Goal: Navigation & Orientation: Find specific page/section

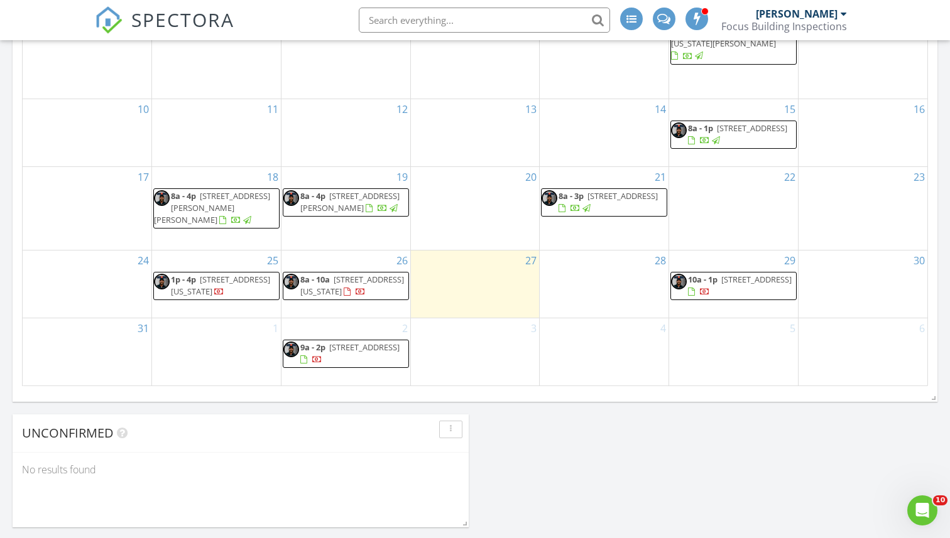
scroll to position [767, 0]
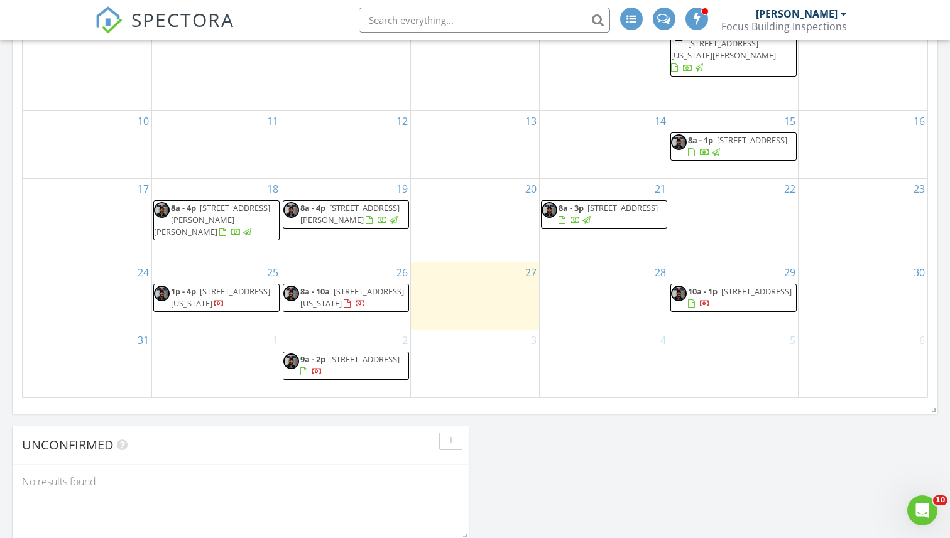
click at [329, 365] on span "109 S 9th St, Broken Arrow 74012" at bounding box center [364, 359] width 70 height 11
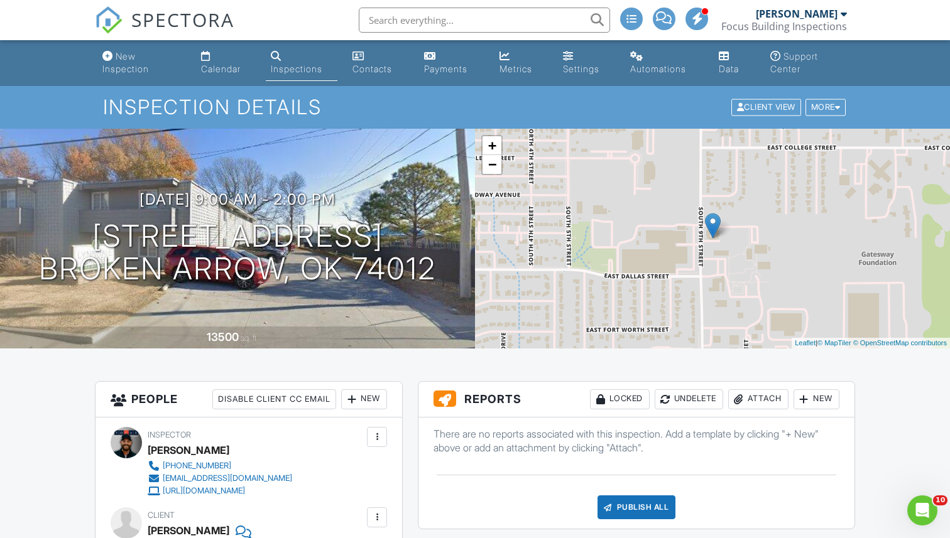
click at [109, 6] on img at bounding box center [109, 20] width 28 height 28
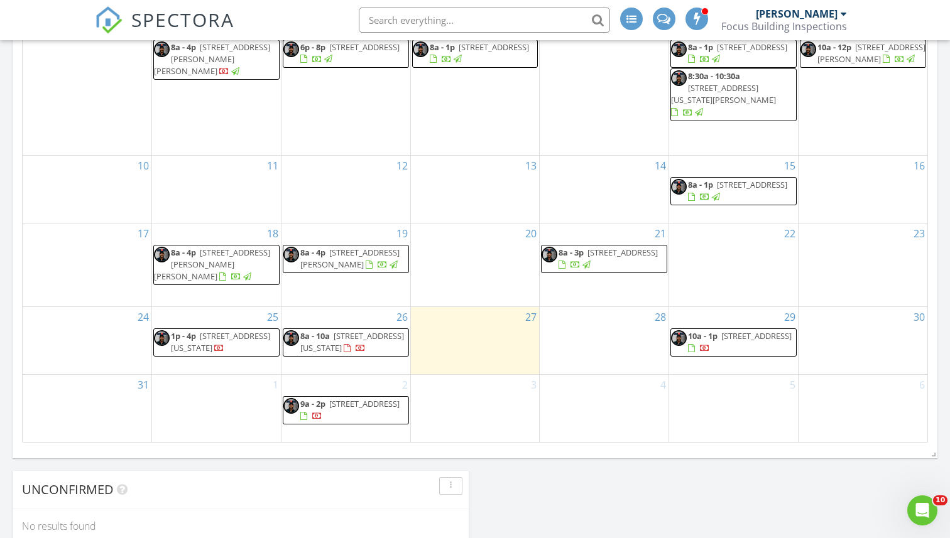
scroll to position [810, 0]
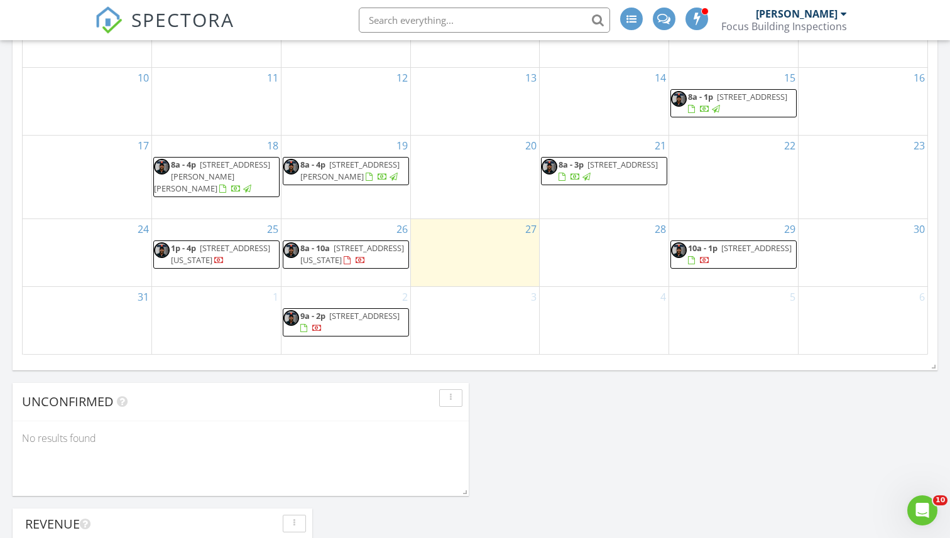
click at [721, 242] on link "10a - 1p 1701 W Yakima St, Broken Arrow 74012" at bounding box center [740, 253] width 104 height 23
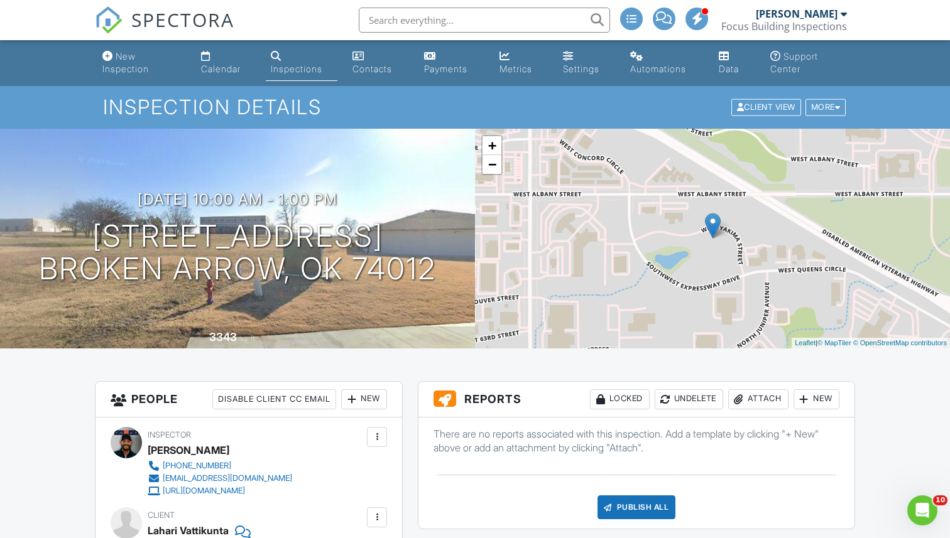
click at [111, 13] on img at bounding box center [109, 20] width 28 height 28
